Goal: Task Accomplishment & Management: Complete application form

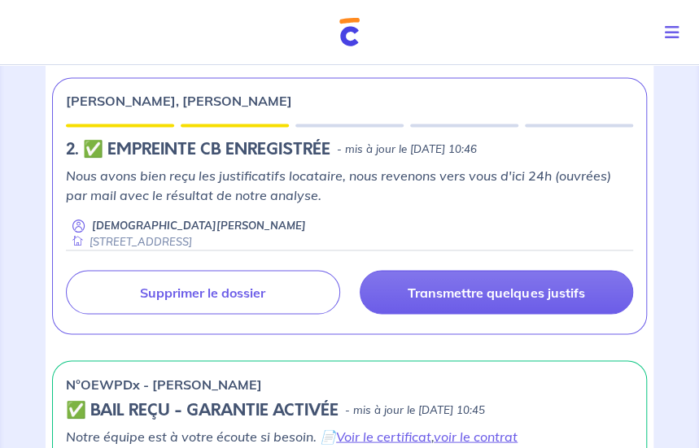
scroll to position [732, 0]
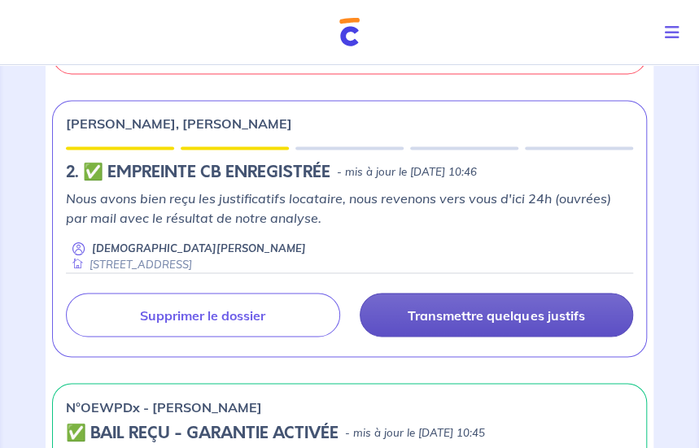
click at [466, 308] on p "Transmettre quelques justifs" at bounding box center [496, 315] width 177 height 16
click at [458, 312] on p "Transmettre quelques justifs" at bounding box center [496, 315] width 177 height 16
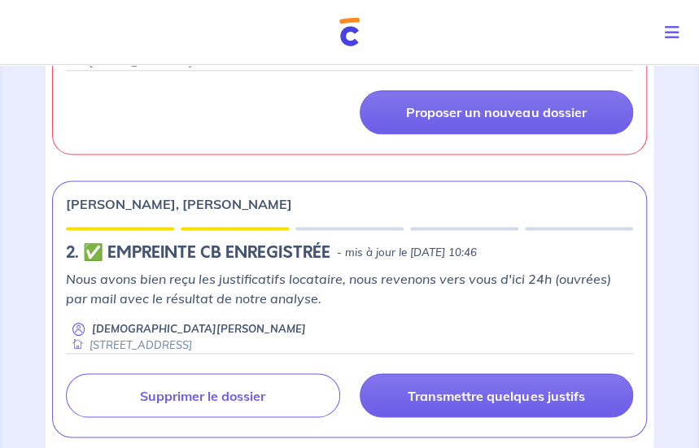
scroll to position [651, 0]
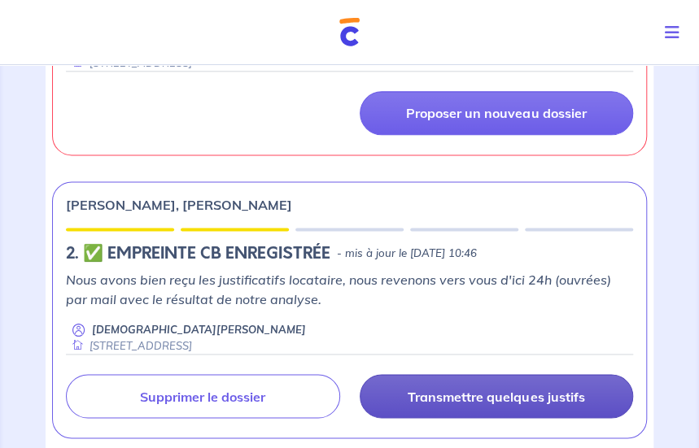
click at [469, 381] on link "Transmettre quelques justifs" at bounding box center [497, 396] width 274 height 44
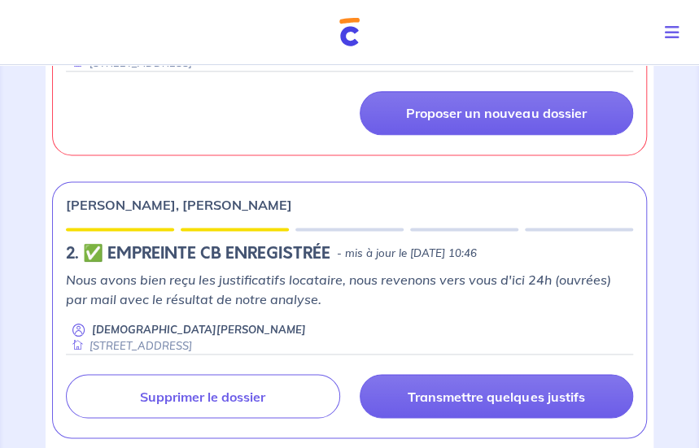
scroll to position [732, 0]
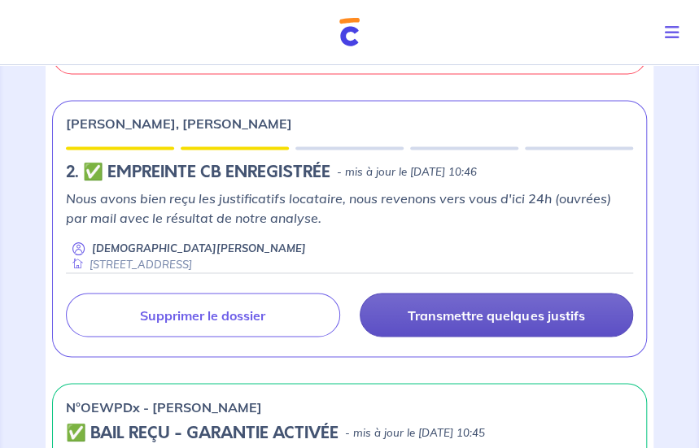
click at [425, 321] on link "Transmettre quelques justifs" at bounding box center [497, 315] width 274 height 44
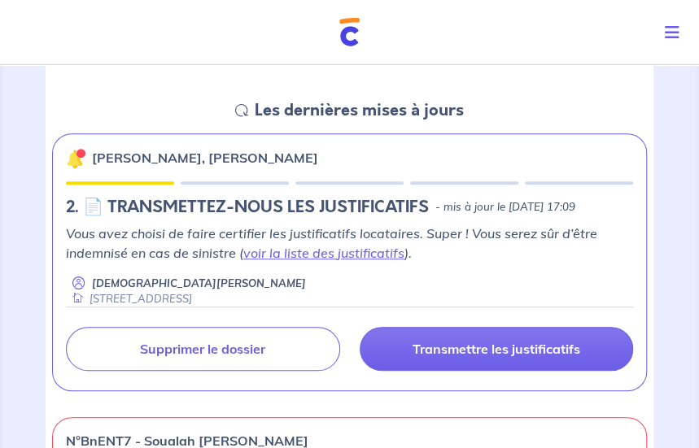
scroll to position [244, 0]
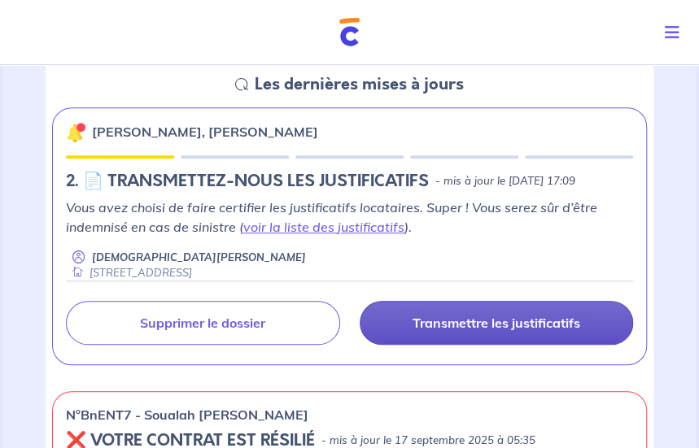
click at [452, 345] on link "Transmettre les justificatifs" at bounding box center [497, 323] width 274 height 44
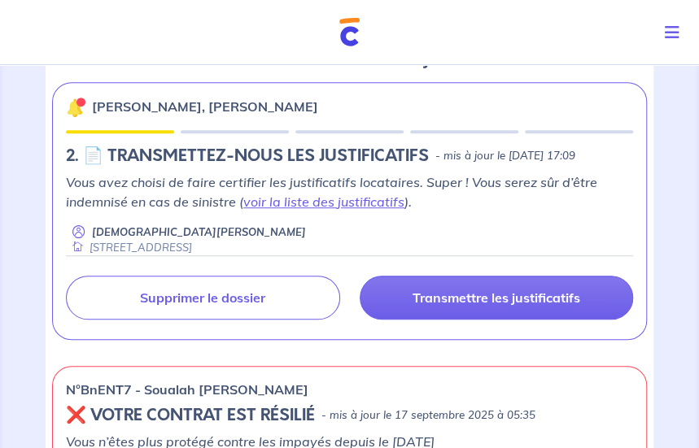
scroll to position [244, 0]
